Goal: Information Seeking & Learning: Learn about a topic

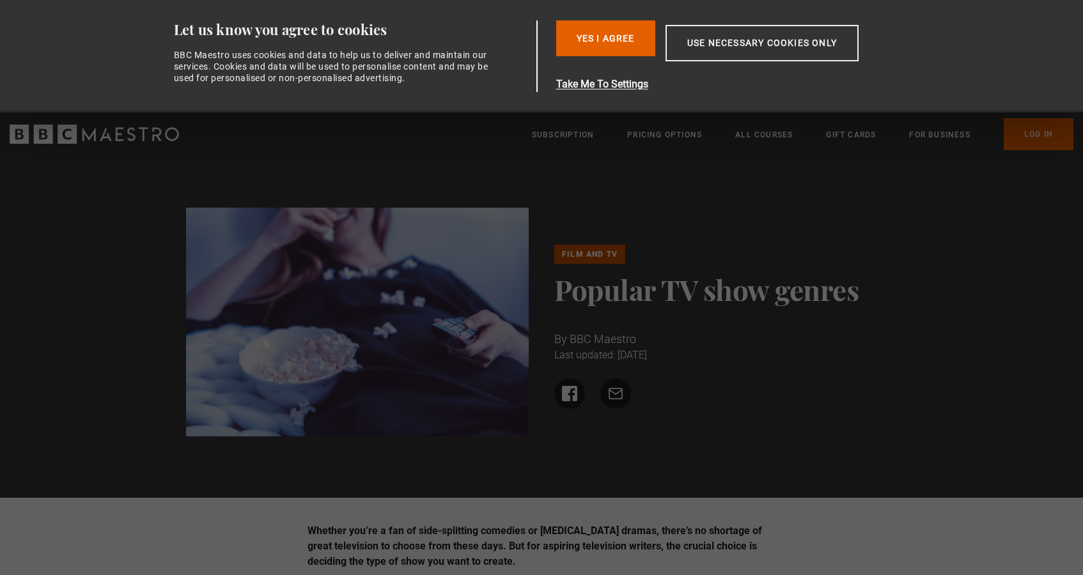
click at [469, 474] on div "Film and TV Popular TV show genres By BBC Maestro Last updated: [DATE] Share on…" at bounding box center [541, 327] width 1083 height 341
click at [597, 39] on button "Yes I Agree" at bounding box center [605, 38] width 99 height 36
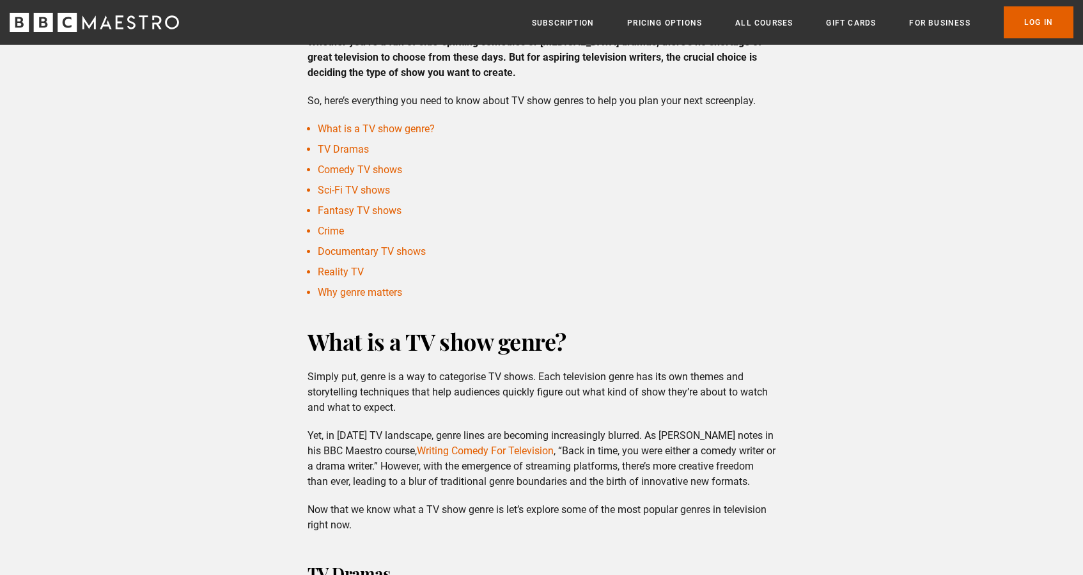
scroll to position [778, 0]
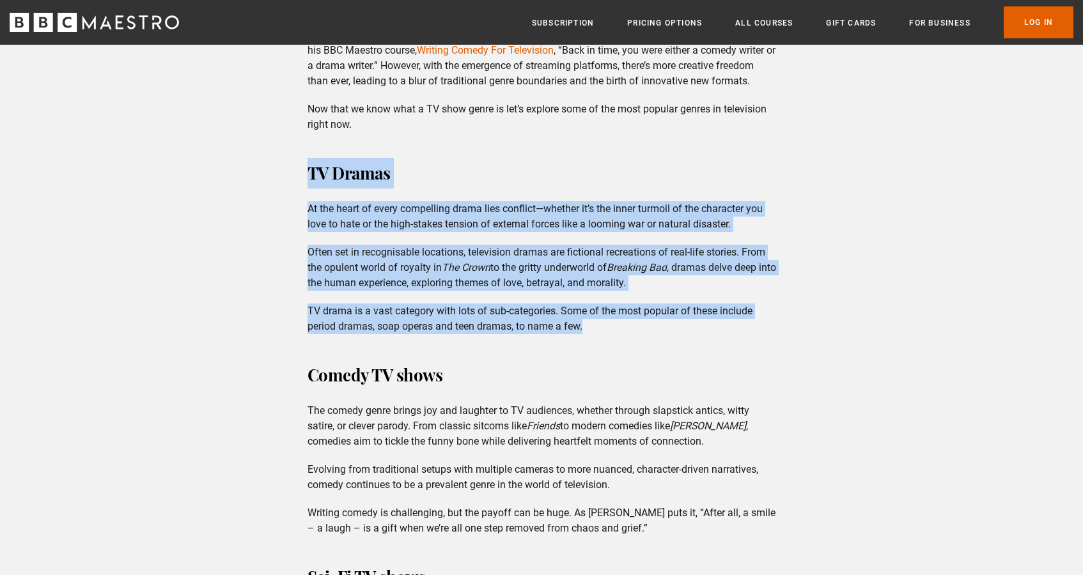
drag, startPoint x: 307, startPoint y: 169, endPoint x: 639, endPoint y: 322, distance: 364.4
copy div "TV Dramas At the heart of every compelling drama lies conflict—whether it’s the…"
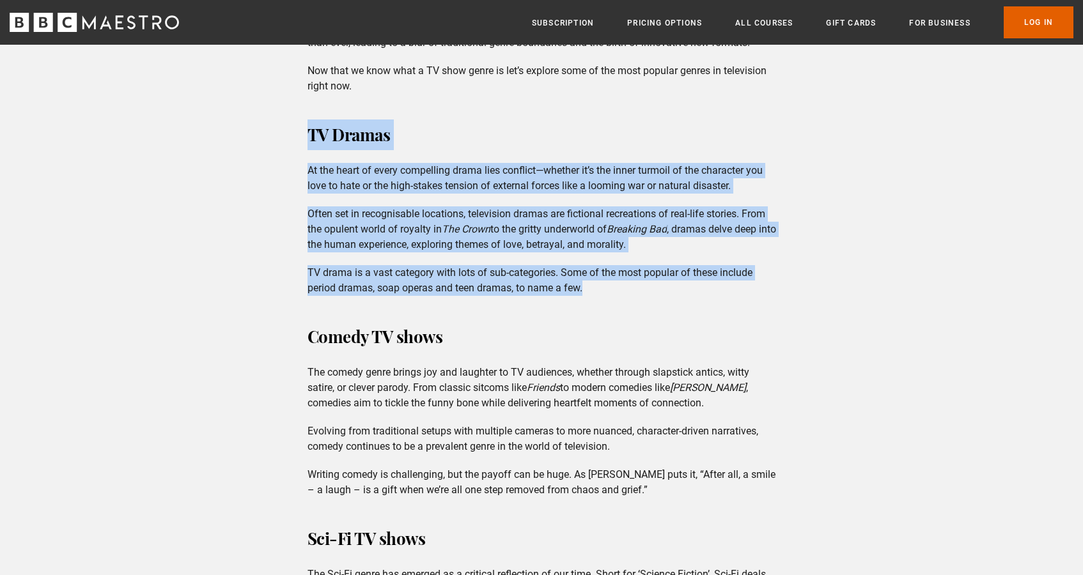
drag, startPoint x: 445, startPoint y: 337, endPoint x: 293, endPoint y: 337, distance: 152.1
copy h3 "Comedy TV shows"
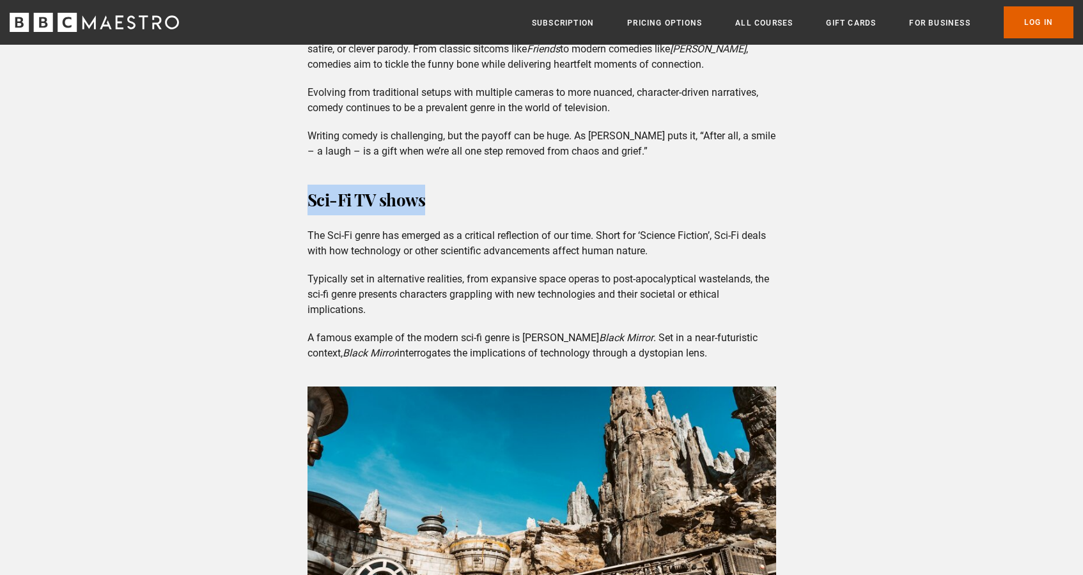
drag, startPoint x: 307, startPoint y: 201, endPoint x: 449, endPoint y: 201, distance: 142.5
click at [449, 201] on h3 "Sci-Fi TV shows" at bounding box center [541, 200] width 469 height 31
copy h3 "Sci-Fi TV shows"
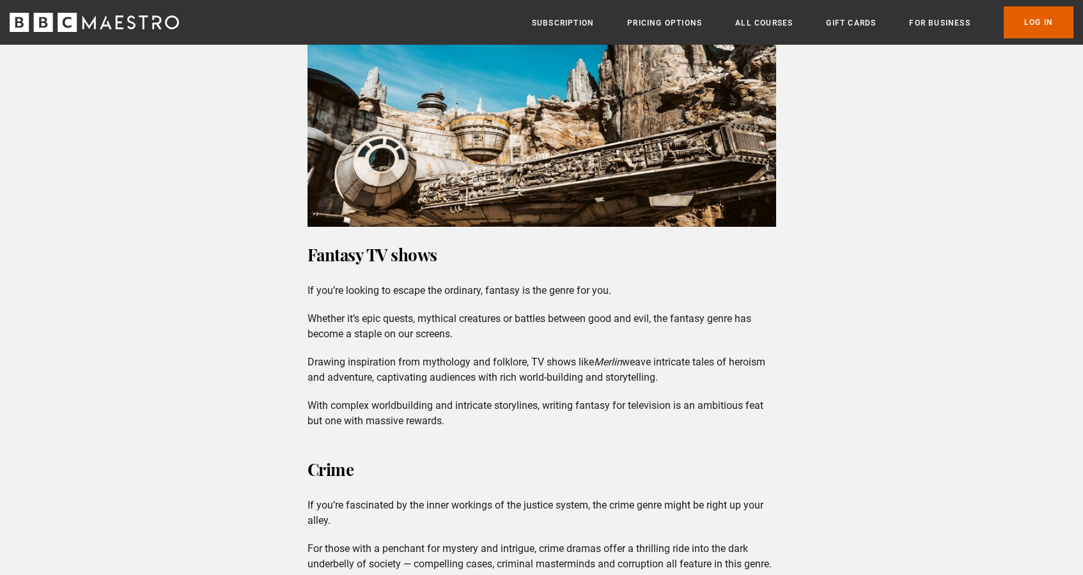
scroll to position [1670, 0]
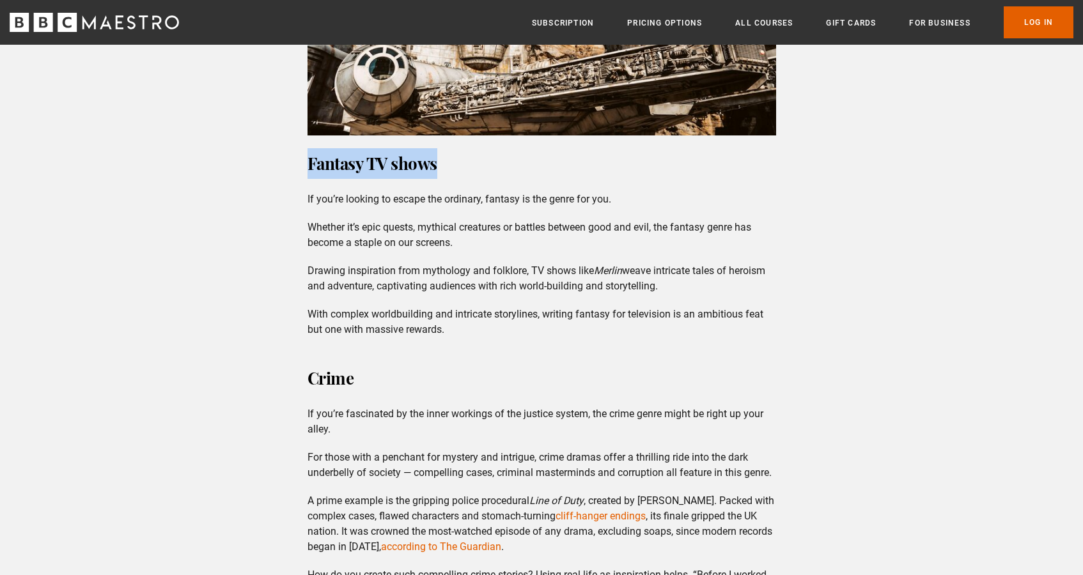
drag, startPoint x: 306, startPoint y: 166, endPoint x: 438, endPoint y: 165, distance: 132.3
click at [438, 165] on div "TV Dramas At the heart of every compelling drama lies conflict—whether it’s the…" at bounding box center [541, 134] width 489 height 1736
copy h3 "Fantasy TV shows"
drag, startPoint x: 348, startPoint y: 380, endPoint x: 268, endPoint y: 380, distance: 79.3
click at [268, 380] on div "Whether you’re a fan of side-splitting comedies or [MEDICAL_DATA] dramas, there…" at bounding box center [541, 402] width 1083 height 3321
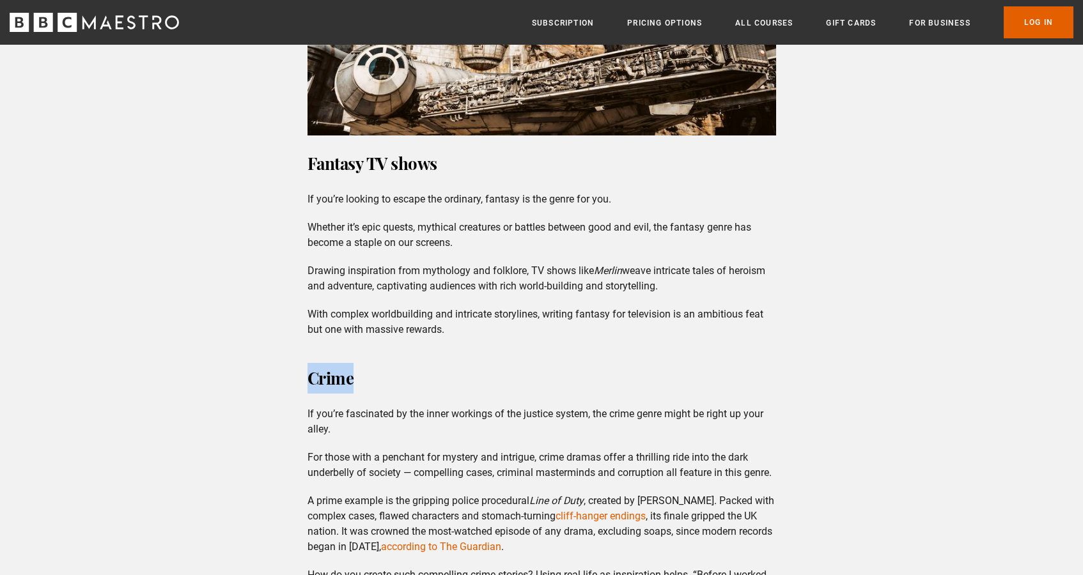
copy h3 "Crime"
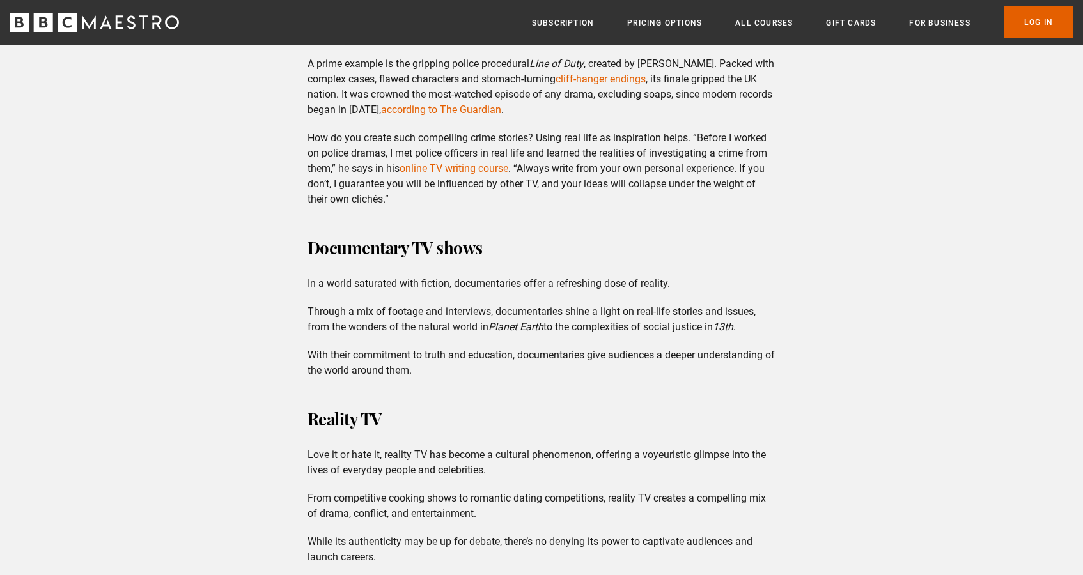
scroll to position [2112, 0]
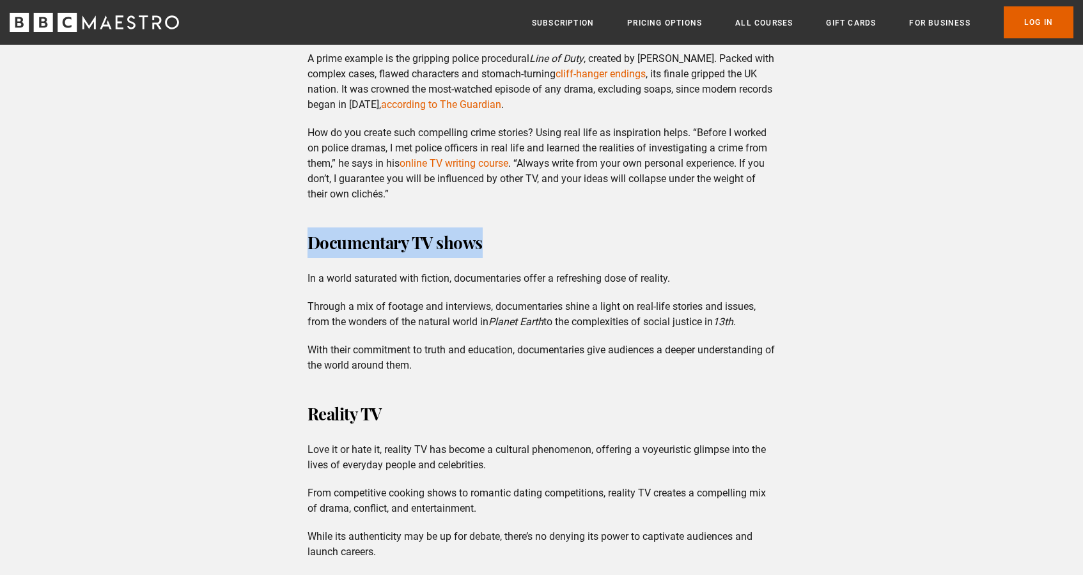
drag, startPoint x: 308, startPoint y: 258, endPoint x: 524, endPoint y: 249, distance: 216.2
click at [524, 249] on h3 "Documentary TV shows" at bounding box center [541, 243] width 469 height 31
copy h3 "Documentary TV shows"
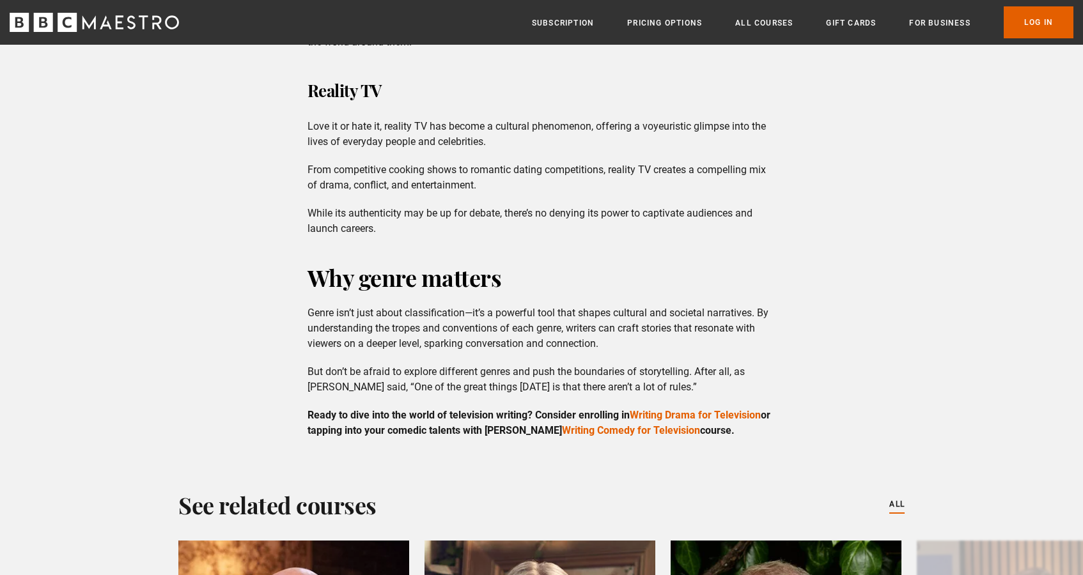
scroll to position [2384, 0]
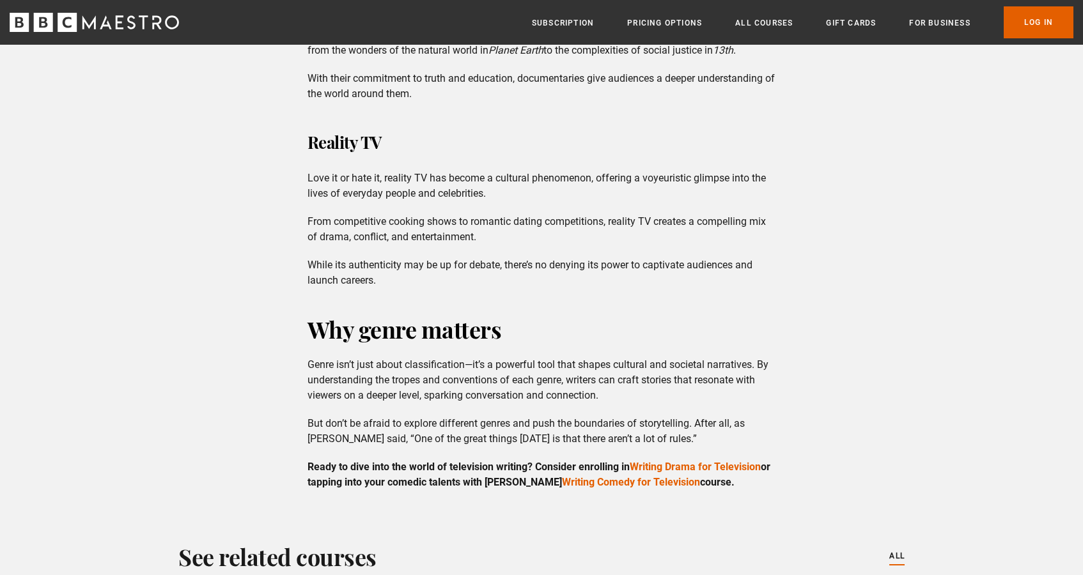
click at [384, 155] on h3 "Reality TV" at bounding box center [541, 142] width 469 height 31
drag, startPoint x: 382, startPoint y: 153, endPoint x: 253, endPoint y: 153, distance: 128.5
copy h3 "Reality TV"
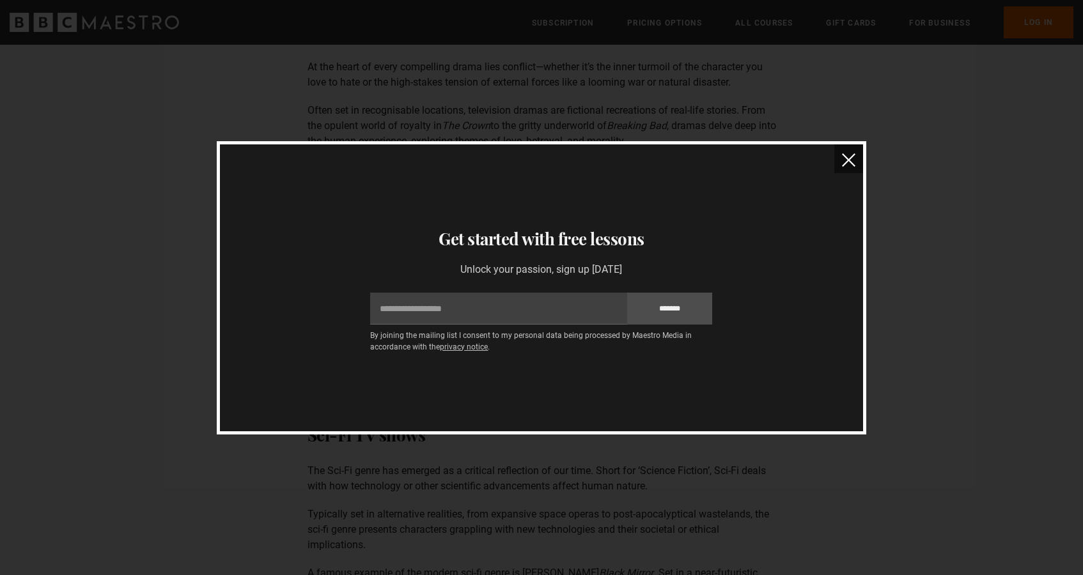
scroll to position [88, 0]
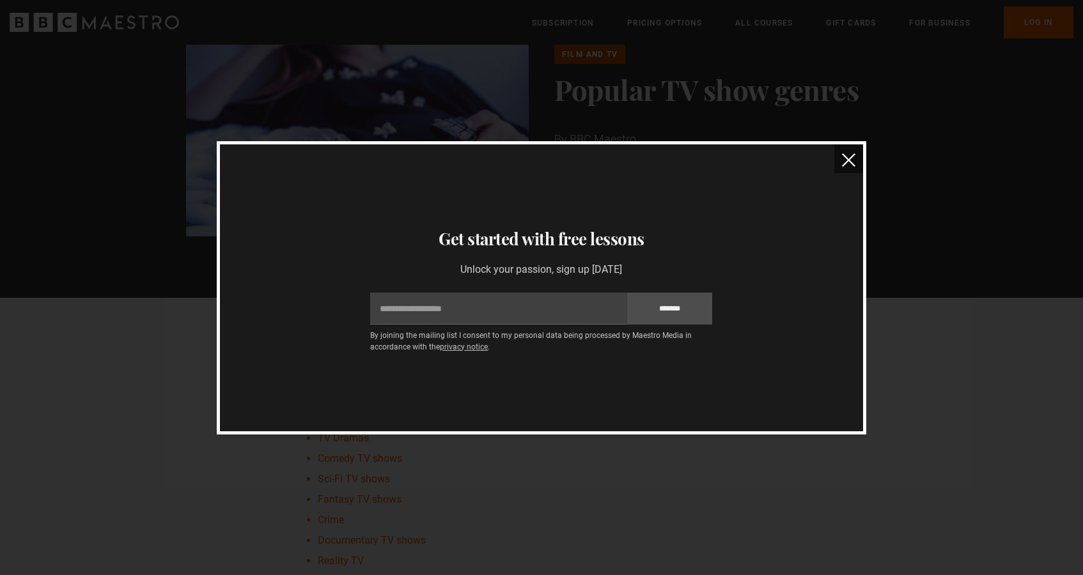
click at [847, 161] on img "close" at bounding box center [848, 159] width 13 height 13
